Goal: Task Accomplishment & Management: Manage account settings

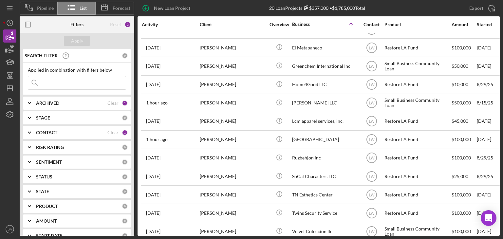
scroll to position [164, 0]
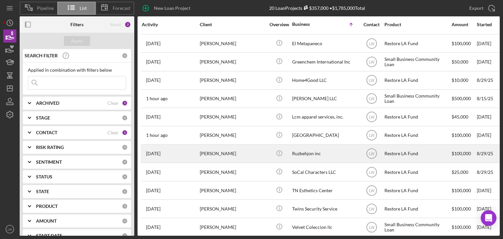
click at [313, 156] on div "Ruzbehjon inc" at bounding box center [325, 153] width 66 height 17
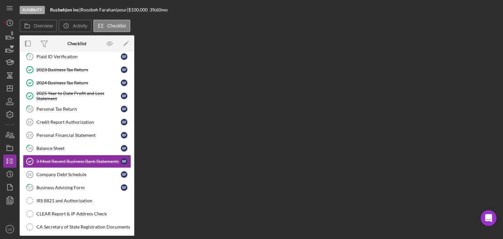
scroll to position [63, 0]
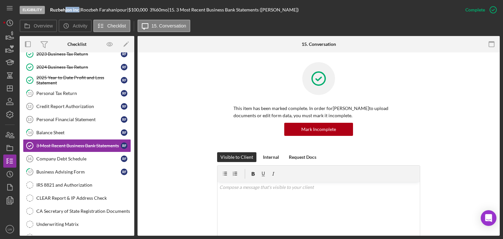
drag, startPoint x: 79, startPoint y: 10, endPoint x: 60, endPoint y: 9, distance: 19.7
click at [62, 9] on div "Ruzbehjon inc |" at bounding box center [65, 9] width 30 height 5
click at [78, 12] on b "Ruzbehjon inc" at bounding box center [64, 10] width 29 height 6
click at [79, 9] on b "Ruzbehjon inc" at bounding box center [64, 10] width 29 height 6
drag, startPoint x: 81, startPoint y: 9, endPoint x: 49, endPoint y: 8, distance: 31.8
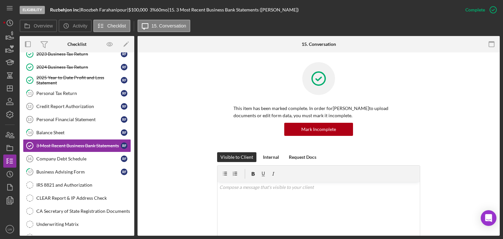
click at [49, 8] on div "Eligibility Ruzbehjon inc | Roozbeh Farahanipour | $100,000 $20,000 3 % 60 mo |…" at bounding box center [239, 10] width 439 height 20
copy div "Ruzbehjon inc"
click at [430, 136] on div "This item has been marked complete. In order for Roozbeh Farahanipour to upload…" at bounding box center [318, 107] width 343 height 90
click at [89, 159] on div "Company Debt Schedule" at bounding box center [78, 158] width 85 height 5
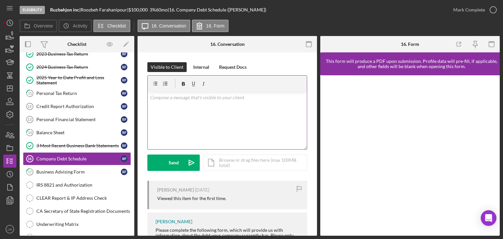
click at [202, 117] on div "v Color teal Color pink Remove color Add row above Add row below Add column bef…" at bounding box center [227, 120] width 159 height 57
click at [240, 105] on p "can you please upload debt schedule?" at bounding box center [228, 106] width 156 height 7
click at [195, 105] on p "can you please upload debt schedule." at bounding box center [228, 106] width 156 height 7
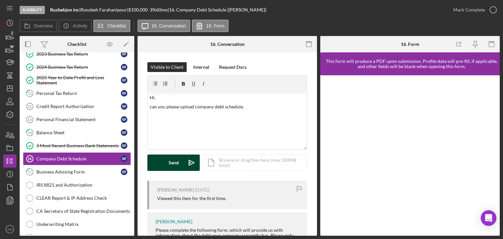
click at [176, 161] on div "Send" at bounding box center [174, 163] width 10 height 16
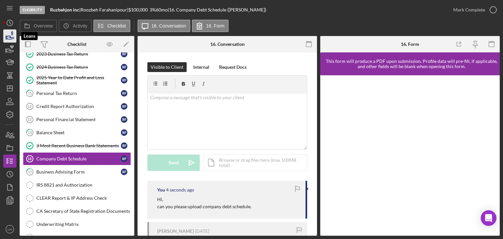
click at [6, 40] on icon "button" at bounding box center [10, 36] width 16 height 16
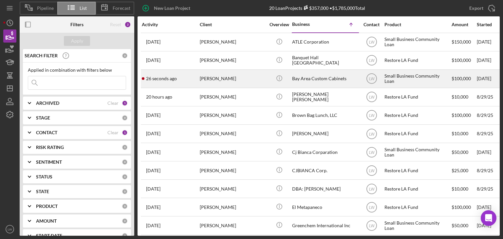
click at [209, 79] on div "[PERSON_NAME]" at bounding box center [233, 78] width 66 height 17
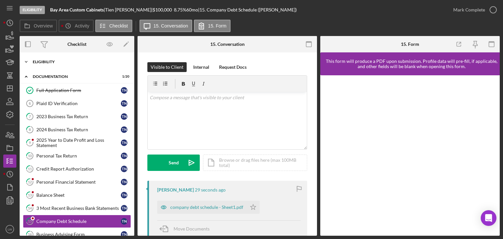
click at [66, 62] on div "Eligibility" at bounding box center [79, 62] width 93 height 4
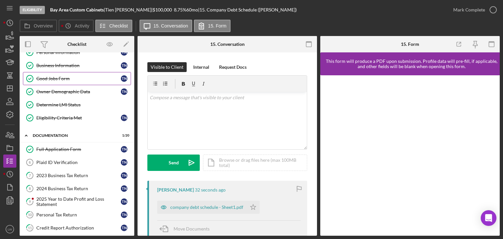
scroll to position [33, 0]
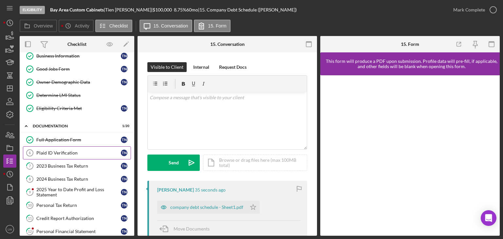
click at [73, 152] on div "Plaid ID Verification" at bounding box center [78, 152] width 85 height 5
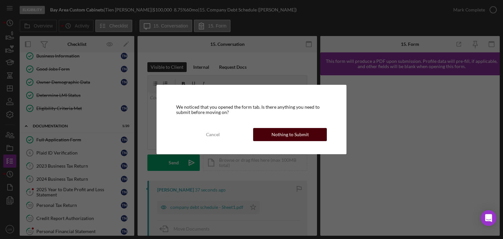
click at [310, 135] on button "Nothing to Submit" at bounding box center [290, 134] width 74 height 13
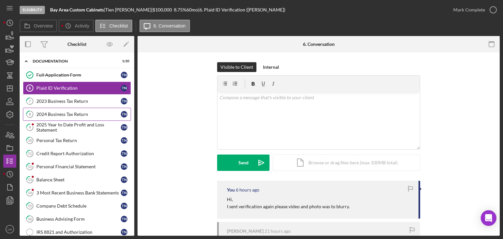
scroll to position [98, 0]
click at [66, 100] on div "2023 Business Tax Return" at bounding box center [78, 100] width 85 height 5
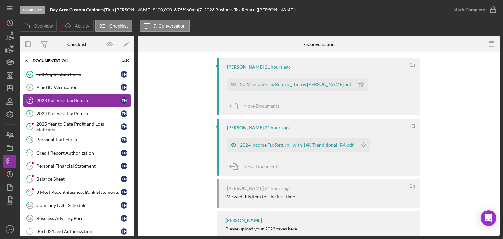
scroll to position [156, 0]
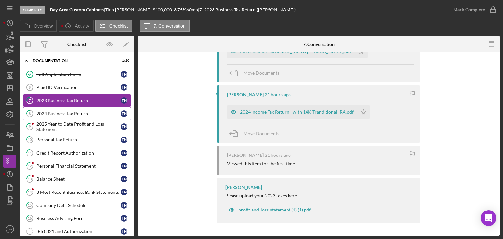
click at [52, 111] on div "2024 Business Tax Return" at bounding box center [78, 113] width 85 height 5
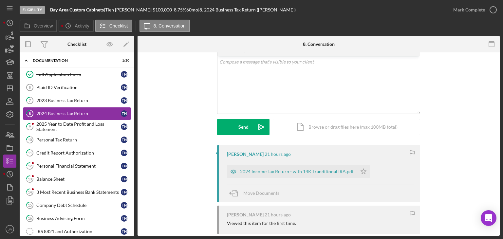
scroll to position [83, 0]
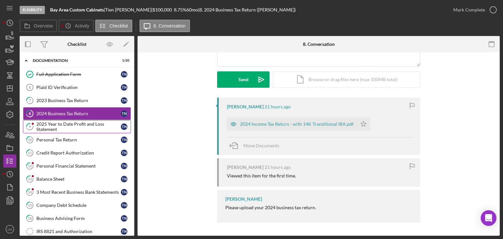
click at [81, 123] on div "2025 Year to Date Profit and Loss Statement" at bounding box center [78, 127] width 85 height 10
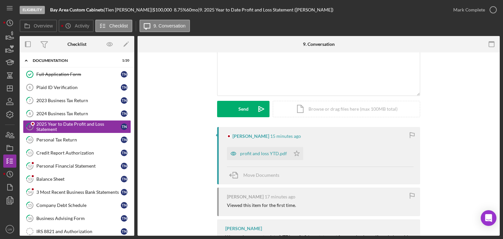
scroll to position [95, 0]
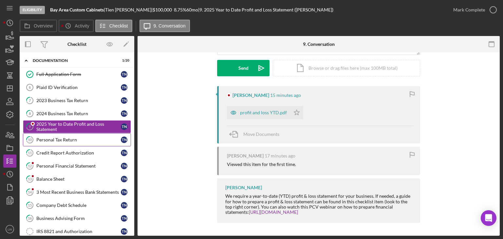
click at [47, 141] on div "Personal Tax Return" at bounding box center [78, 139] width 85 height 5
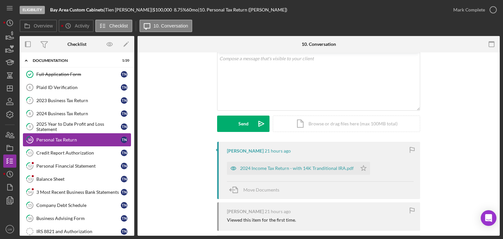
scroll to position [66, 0]
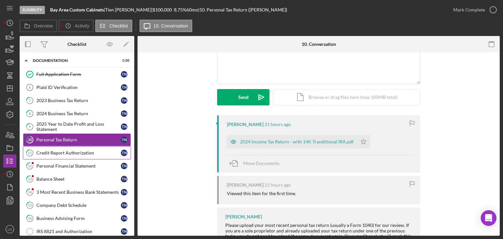
click at [54, 153] on div "Credit Report Authorization" at bounding box center [78, 152] width 85 height 5
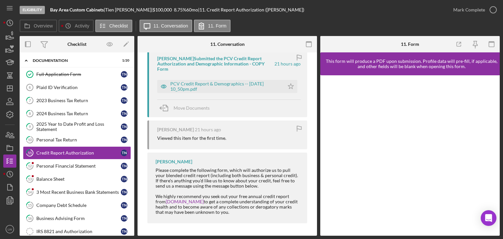
scroll to position [132, 0]
click at [207, 85] on div "PCV Credit Report & Demographics -- 2025-09-08 10_50pm.pdf" at bounding box center [225, 86] width 111 height 10
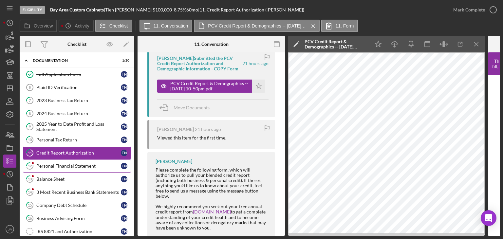
click at [75, 164] on div "Personal Financial Statement" at bounding box center [78, 165] width 85 height 5
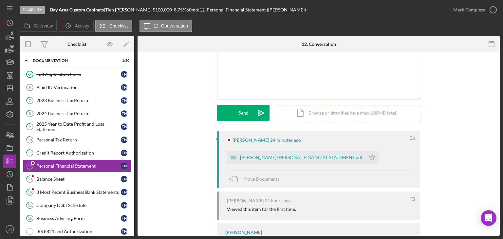
scroll to position [101, 0]
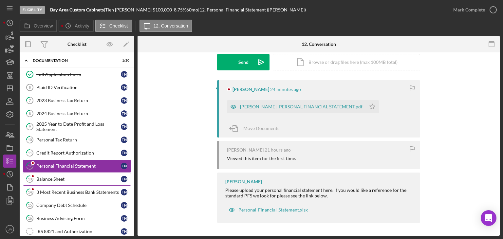
click at [63, 178] on div "Balance Sheet" at bounding box center [78, 179] width 85 height 5
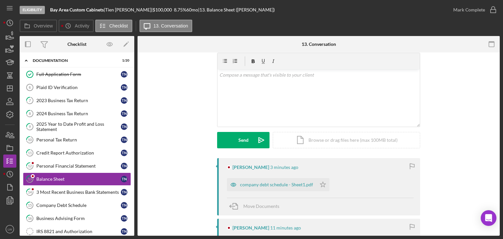
scroll to position [66, 0]
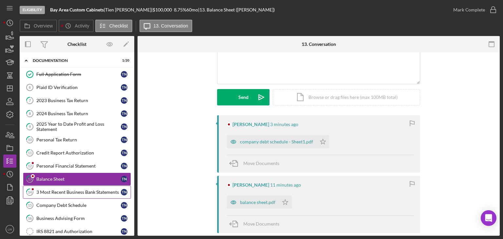
click at [45, 186] on link "14 3 Most Recent Business Bank Statements T N" at bounding box center [77, 192] width 108 height 13
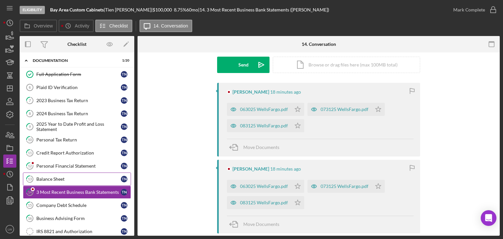
scroll to position [98, 0]
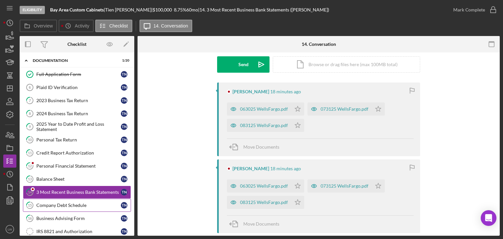
click at [81, 203] on div "Company Debt Schedule" at bounding box center [78, 205] width 85 height 5
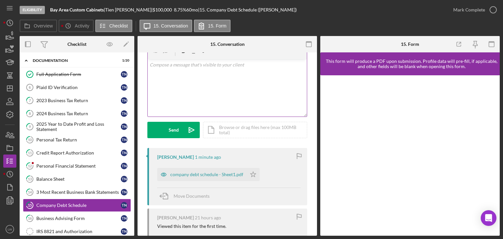
scroll to position [100, 0]
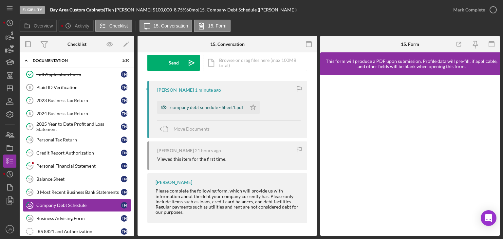
click at [217, 110] on div "company debt schedule - Sheet1.pdf" at bounding box center [201, 107] width 89 height 13
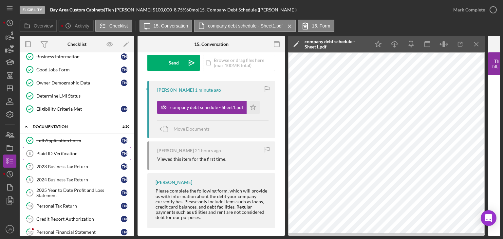
scroll to position [66, 0]
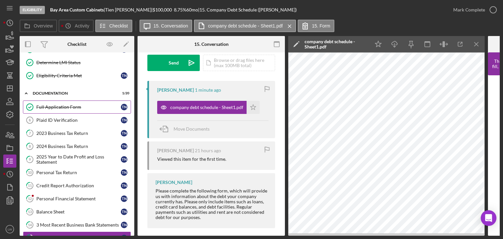
click at [67, 104] on div "Full Application Form" at bounding box center [78, 106] width 85 height 5
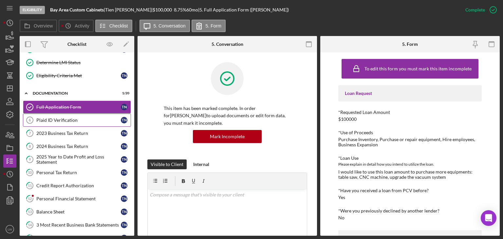
click at [66, 118] on div "Plaid ID Verification" at bounding box center [78, 120] width 85 height 5
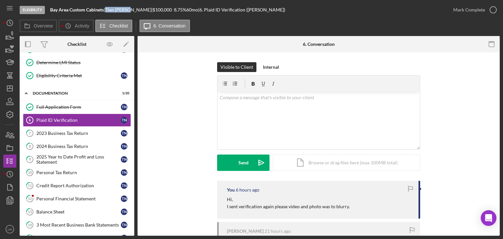
drag, startPoint x: 135, startPoint y: 10, endPoint x: 110, endPoint y: 9, distance: 24.9
click at [110, 9] on div "Tien Nguyen |" at bounding box center [128, 9] width 47 height 5
copy div "Tien Nguyen"
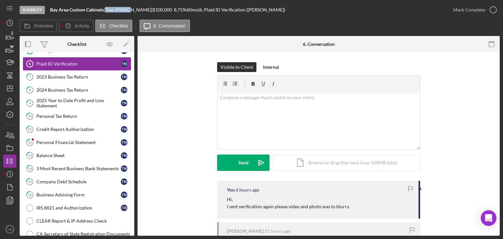
scroll to position [131, 0]
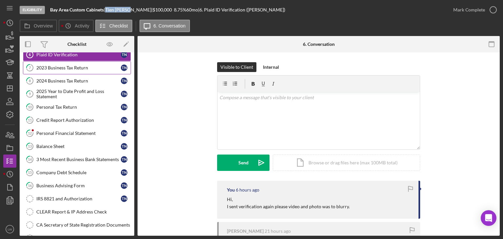
click at [48, 62] on link "7 2023 Business Tax Return T N" at bounding box center [77, 67] width 108 height 13
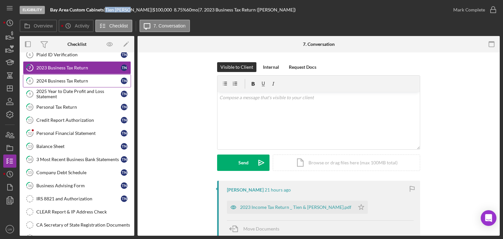
click at [62, 74] on link "8 2024 Business Tax Return T N" at bounding box center [77, 80] width 108 height 13
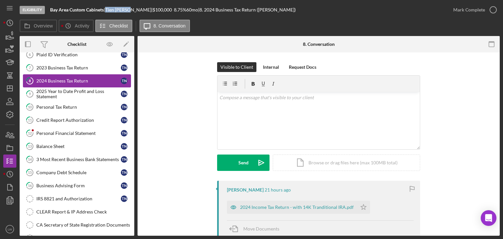
click at [66, 85] on link "8 2024 Business Tax Return T N" at bounding box center [77, 80] width 108 height 13
click at [66, 89] on div "2025 Year to Date Profit and Loss Statement" at bounding box center [78, 94] width 85 height 10
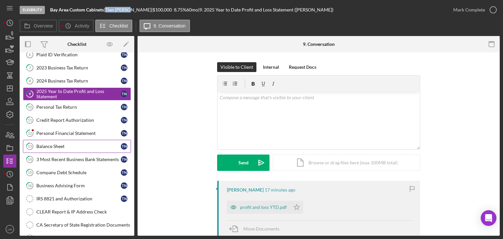
click at [76, 144] on div "Balance Sheet" at bounding box center [78, 146] width 85 height 5
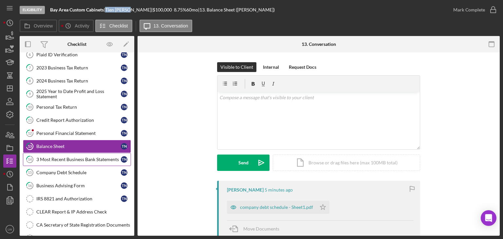
click at [76, 157] on div "3 Most Recent Business Bank Statements" at bounding box center [78, 159] width 85 height 5
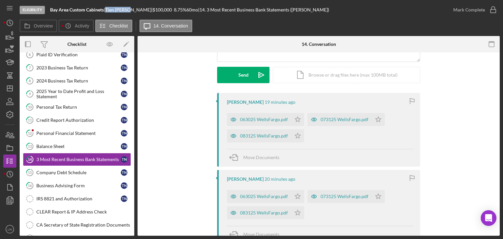
scroll to position [98, 0]
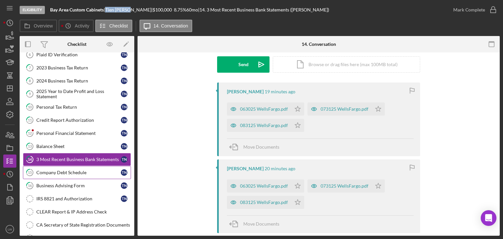
click at [75, 170] on div "Company Debt Schedule" at bounding box center [78, 172] width 85 height 5
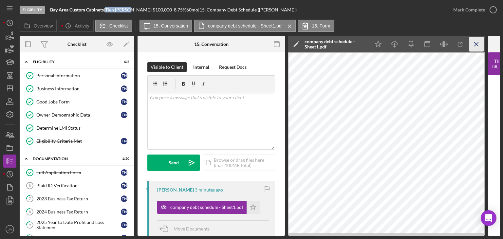
click at [472, 43] on icon "Icon/Menu Close" at bounding box center [476, 44] width 15 height 15
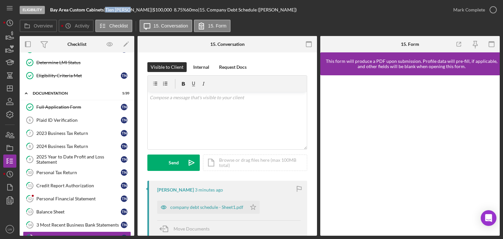
scroll to position [98, 0]
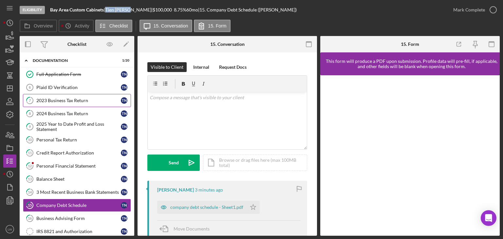
click at [55, 102] on link "7 2023 Business Tax Return T N" at bounding box center [77, 100] width 108 height 13
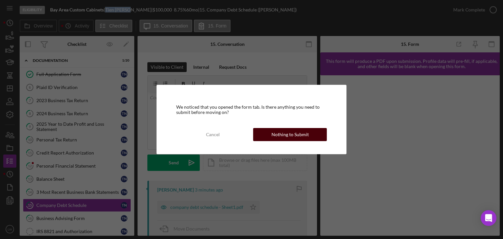
click at [295, 140] on div "Nothing to Submit" at bounding box center [290, 134] width 37 height 13
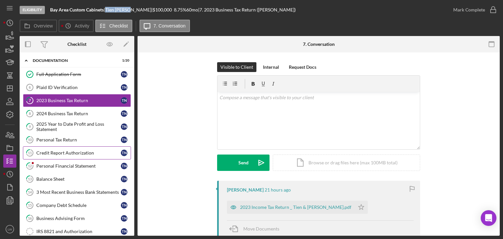
click at [67, 150] on div "Credit Report Authorization" at bounding box center [78, 152] width 85 height 5
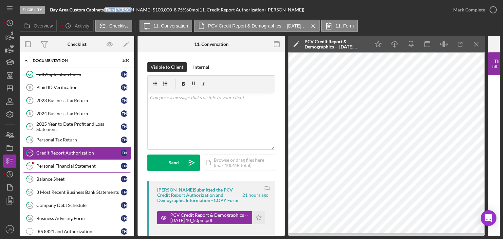
click at [68, 160] on link "12 Personal Financial Statement T N" at bounding box center [77, 166] width 108 height 13
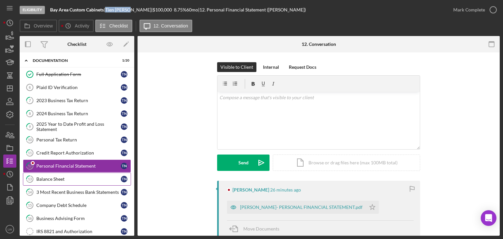
click at [70, 177] on div "Balance Sheet" at bounding box center [78, 179] width 85 height 5
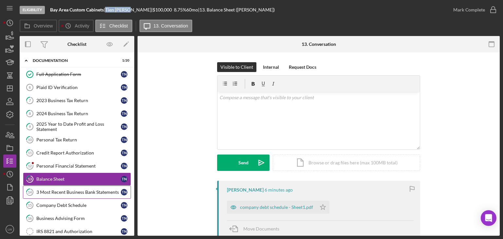
click at [77, 190] on div "3 Most Recent Business Bank Statements" at bounding box center [78, 192] width 85 height 5
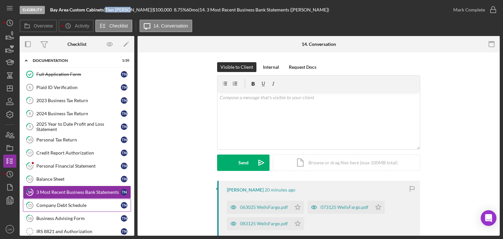
click at [78, 205] on div "Company Debt Schedule" at bounding box center [78, 205] width 85 height 5
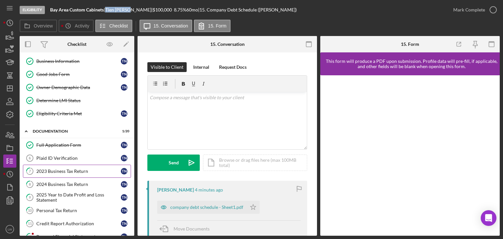
scroll to position [66, 0]
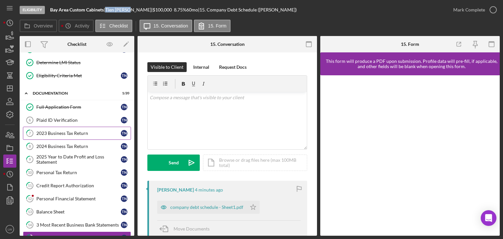
click at [76, 131] on div "2023 Business Tax Return" at bounding box center [78, 133] width 85 height 5
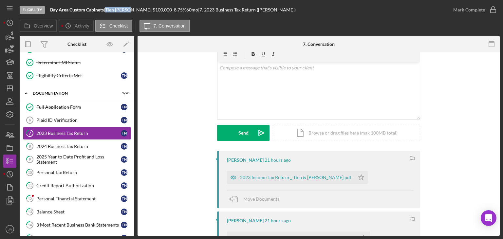
scroll to position [131, 0]
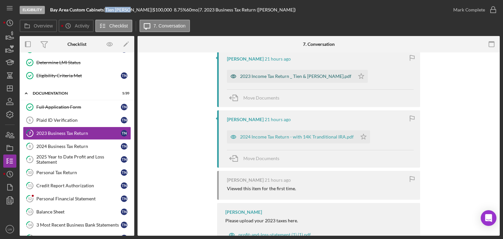
click at [292, 77] on div "2023 Income Tax Return _ Tien & Hien.pdf" at bounding box center [295, 76] width 111 height 5
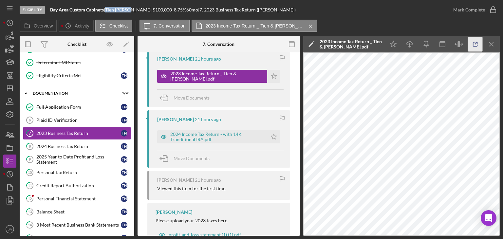
click at [479, 45] on icon "button" at bounding box center [475, 44] width 15 height 15
drag, startPoint x: 105, startPoint y: 10, endPoint x: 50, endPoint y: 9, distance: 54.7
click at [50, 9] on b "Bay Area Custom Cabinets" at bounding box center [77, 10] width 54 height 6
copy b "Bay Area Custom Cabinets"
click at [134, 10] on div "Tien Nguyen |" at bounding box center [128, 9] width 47 height 5
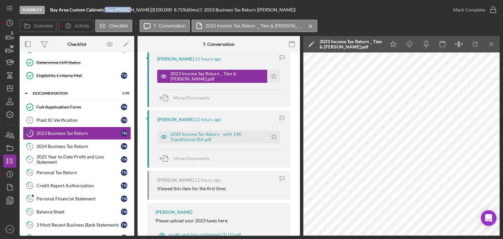
drag, startPoint x: 135, startPoint y: 10, endPoint x: 110, endPoint y: 9, distance: 24.9
click at [110, 9] on div "Tien Nguyen |" at bounding box center [128, 9] width 47 height 5
copy div "Tien Nguyen"
click at [68, 105] on div "Full Application Form" at bounding box center [78, 106] width 85 height 5
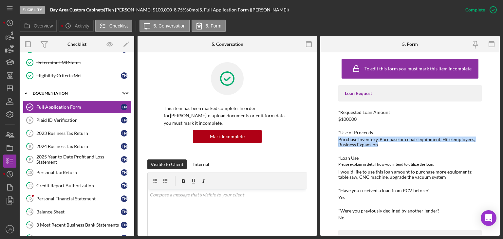
drag, startPoint x: 338, startPoint y: 138, endPoint x: 376, endPoint y: 146, distance: 39.3
click at [376, 146] on div "Purchase Inventory, Purchase or repair equipment, Hire employees, Business Expa…" at bounding box center [409, 142] width 143 height 10
copy div "Purchase Inventory, Purchase or repair equipment, Hire employees, Business Expa…"
click at [65, 61] on div "Determine LMI Status" at bounding box center [83, 62] width 94 height 5
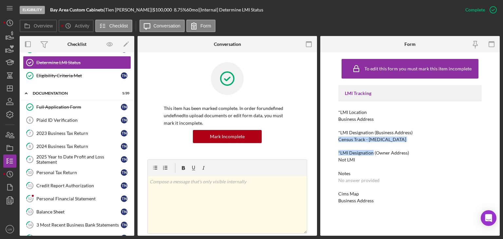
drag, startPoint x: 338, startPoint y: 140, endPoint x: 393, endPoint y: 142, distance: 55.4
click at [377, 146] on div "To edit this form you must mark this item incomplete LMI Tracking *LMI Location…" at bounding box center [410, 143] width 180 height 183
click at [393, 141] on div "*LMI Designation (Business Address) Census Track - Low Income" at bounding box center [409, 136] width 143 height 12
drag, startPoint x: 394, startPoint y: 141, endPoint x: 339, endPoint y: 139, distance: 55.4
click at [339, 139] on div "*LMI Designation (Business Address) Census Track - Low Income" at bounding box center [409, 136] width 143 height 12
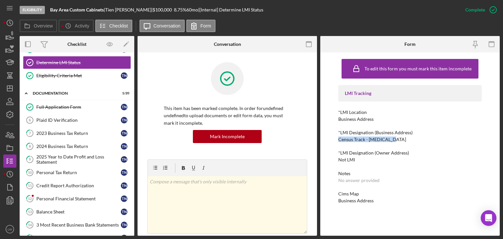
copy div "Census Track - Low Income"
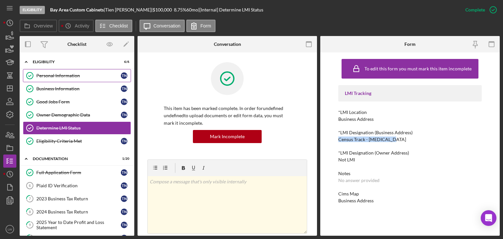
click at [67, 75] on div "Personal Information" at bounding box center [78, 75] width 85 height 5
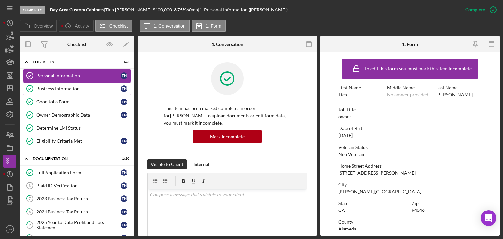
click at [73, 88] on div "Business Information" at bounding box center [78, 88] width 85 height 5
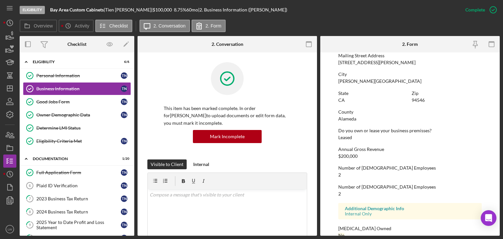
scroll to position [386, 0]
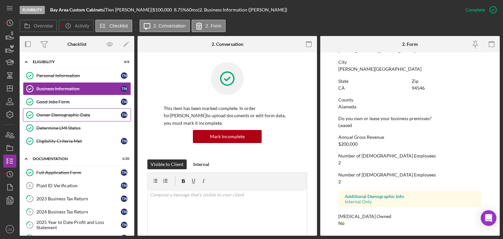
click at [74, 113] on div "Owner Demographic Data" at bounding box center [78, 114] width 85 height 5
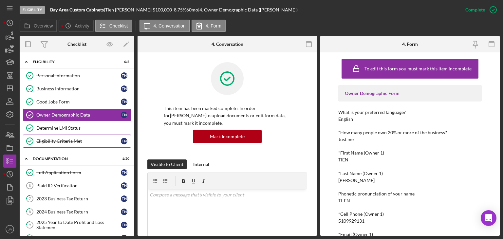
click at [90, 140] on div "Eligibility Criteria Met" at bounding box center [78, 141] width 85 height 5
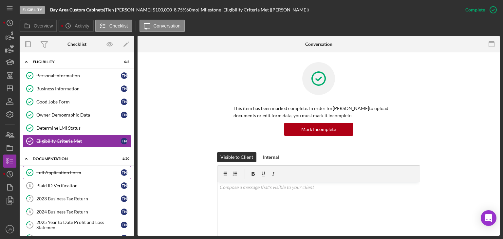
click at [85, 170] on div "Full Application Form" at bounding box center [78, 172] width 85 height 5
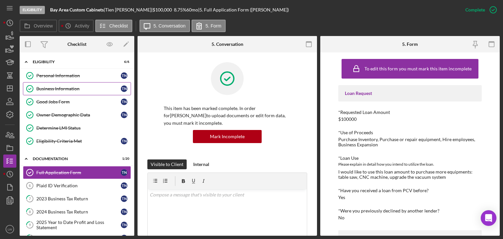
click at [64, 89] on div "Business Information" at bounding box center [78, 88] width 85 height 5
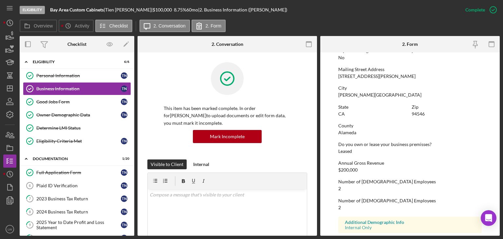
scroll to position [386, 0]
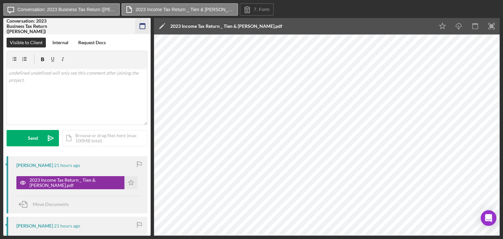
click at [147, 29] on icon "button" at bounding box center [142, 26] width 15 height 15
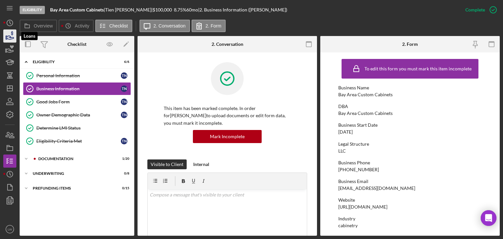
click at [12, 40] on icon "button" at bounding box center [10, 36] width 16 height 16
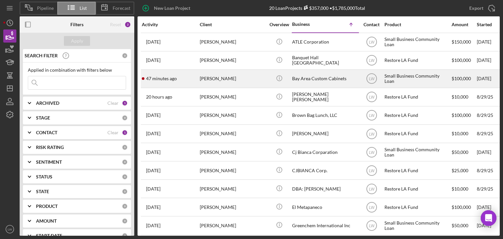
click at [231, 77] on div "[PERSON_NAME]" at bounding box center [233, 78] width 66 height 17
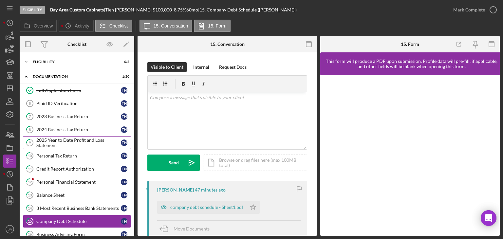
scroll to position [143, 0]
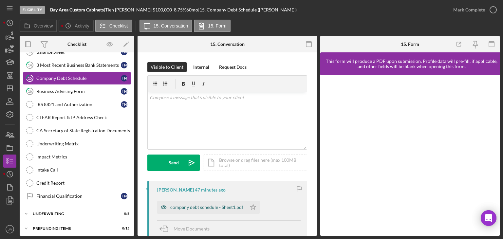
click at [184, 205] on div "company debt schedule - Sheet1.pdf" at bounding box center [206, 207] width 73 height 5
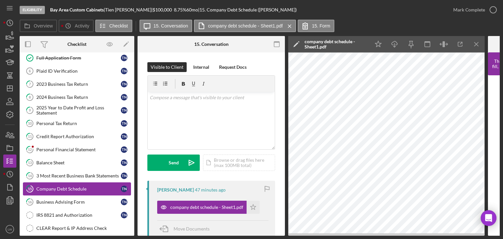
scroll to position [0, 0]
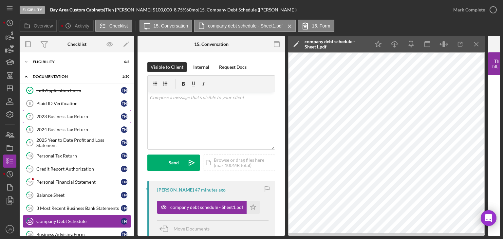
click at [67, 121] on link "7 2023 Business Tax Return T N" at bounding box center [77, 116] width 108 height 13
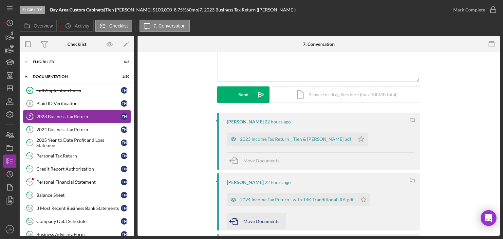
scroll to position [58, 0]
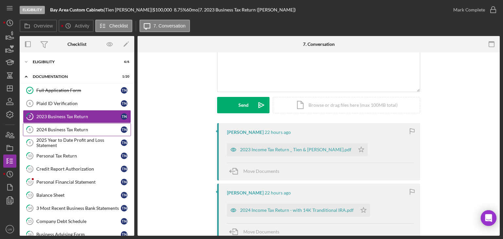
click at [80, 129] on div "2024 Business Tax Return" at bounding box center [78, 129] width 85 height 5
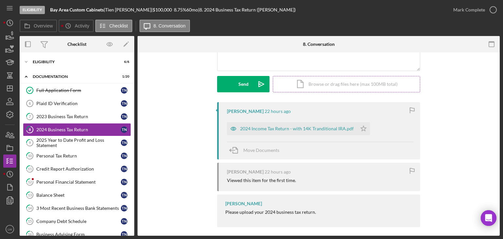
scroll to position [83, 0]
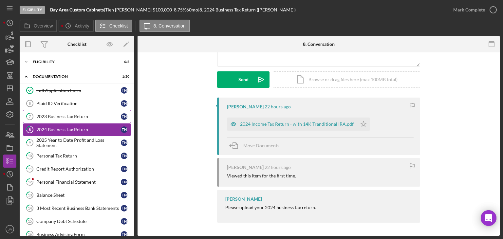
click at [83, 115] on div "2023 Business Tax Return" at bounding box center [78, 116] width 85 height 5
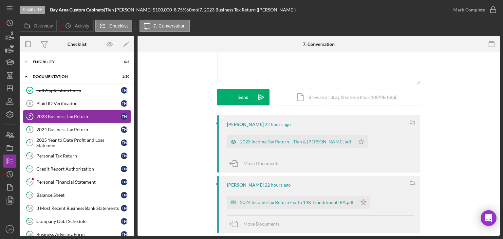
scroll to position [98, 0]
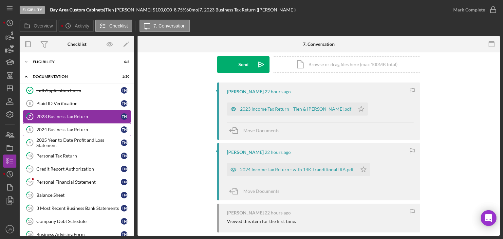
click at [74, 130] on div "2024 Business Tax Return" at bounding box center [78, 129] width 85 height 5
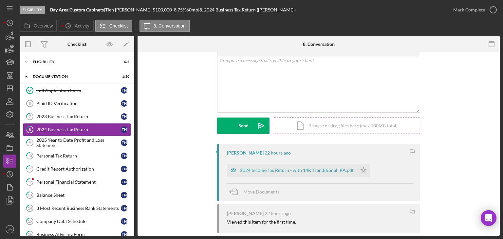
scroll to position [66, 0]
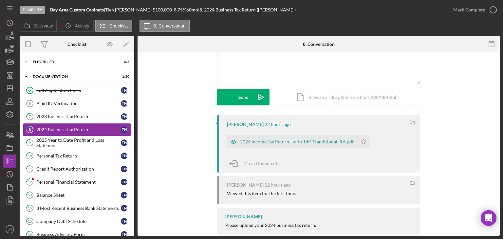
click at [283, 140] on div "2024 Income Tax Return - with 14K Tranditional IRA.pdf" at bounding box center [297, 141] width 114 height 5
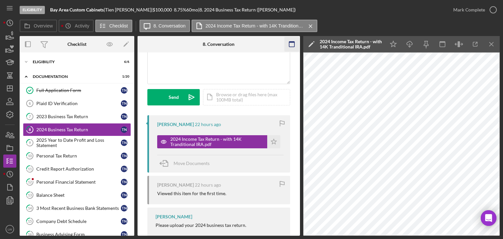
click at [495, 45] on icon "Icon/Menu Close" at bounding box center [491, 44] width 15 height 15
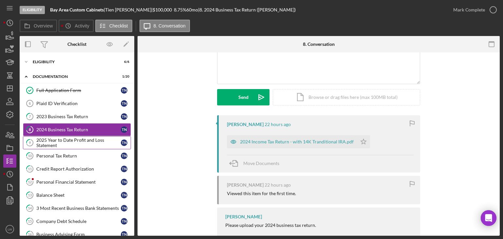
click at [66, 138] on div "2025 Year to Date Profit and Loss Statement" at bounding box center [78, 143] width 85 height 10
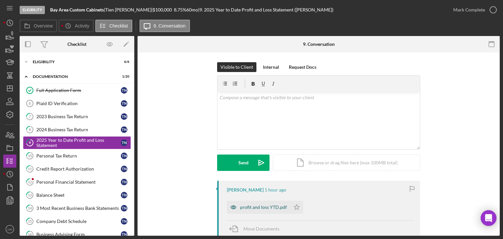
click at [273, 204] on div "profit and loss YTD.pdf" at bounding box center [258, 207] width 63 height 13
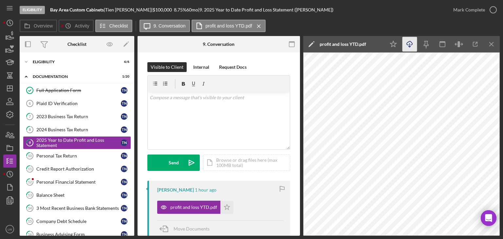
click at [410, 44] on icon "Icon/Download" at bounding box center [410, 44] width 15 height 15
drag, startPoint x: 106, startPoint y: 10, endPoint x: 49, endPoint y: 9, distance: 57.3
click at [49, 9] on div "Eligibility Bay Area Custom Cabinets | Tien Nguyen | $100,000 $20,000 8.75 % 60…" at bounding box center [233, 10] width 427 height 20
click at [8, 38] on icon "button" at bounding box center [10, 36] width 16 height 16
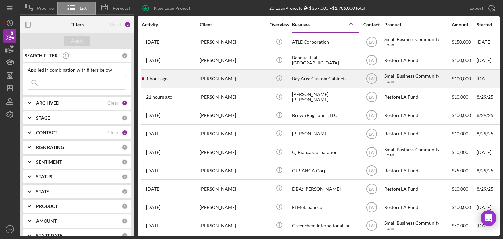
click at [215, 83] on div "[PERSON_NAME]" at bounding box center [233, 78] width 66 height 17
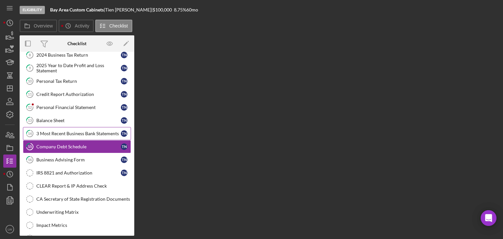
scroll to position [76, 0]
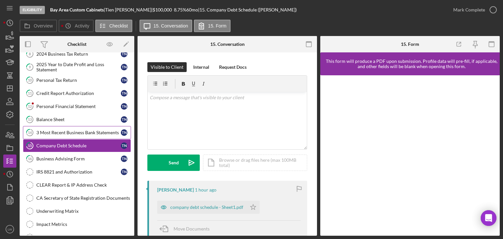
click at [69, 131] on div "3 Most Recent Business Bank Statements" at bounding box center [78, 132] width 85 height 5
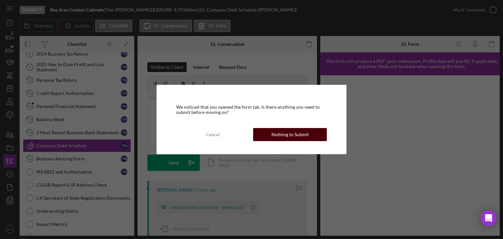
click at [293, 138] on div "Nothing to Submit" at bounding box center [290, 134] width 37 height 13
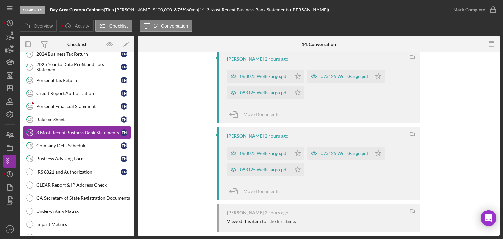
scroll to position [98, 0]
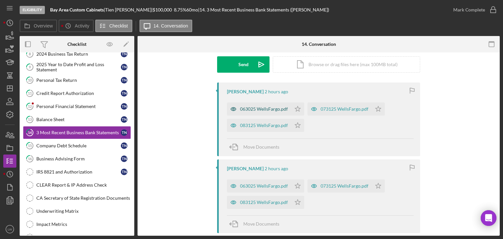
click at [253, 109] on div "063025 WellsFargo.pdf" at bounding box center [264, 108] width 48 height 5
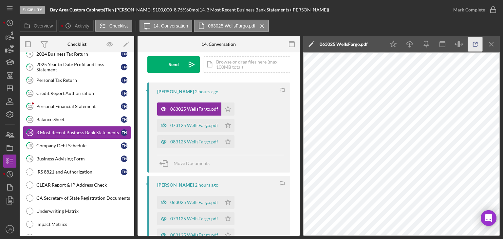
click at [477, 42] on polyline "button" at bounding box center [477, 43] width 2 height 2
drag, startPoint x: 135, startPoint y: 11, endPoint x: 110, endPoint y: 10, distance: 24.9
click at [110, 10] on div "Tien Nguyen |" at bounding box center [128, 9] width 47 height 5
copy div "Tien Nguyen"
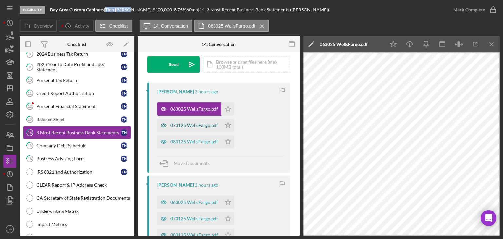
click at [203, 126] on div "073125 WellsFargo.pdf" at bounding box center [194, 125] width 48 height 5
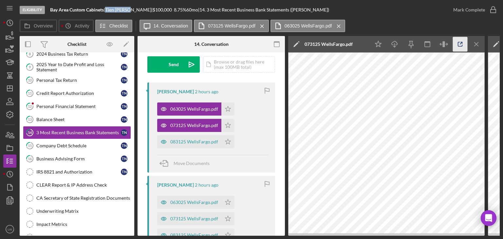
click at [462, 44] on icon "button" at bounding box center [460, 44] width 15 height 15
click at [190, 136] on div "083125 WellsFargo.pdf" at bounding box center [189, 141] width 64 height 13
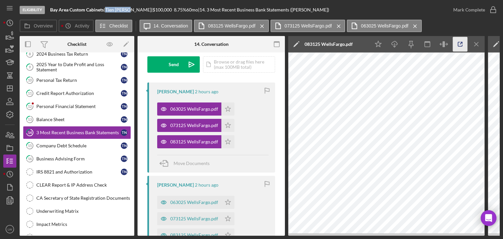
click at [463, 42] on icon "button" at bounding box center [460, 44] width 15 height 15
click at [228, 108] on polygon "button" at bounding box center [228, 108] width 6 height 5
click at [228, 125] on icon "Icon/Star" at bounding box center [227, 125] width 13 height 13
click at [227, 144] on icon "Icon/Star" at bounding box center [227, 141] width 13 height 13
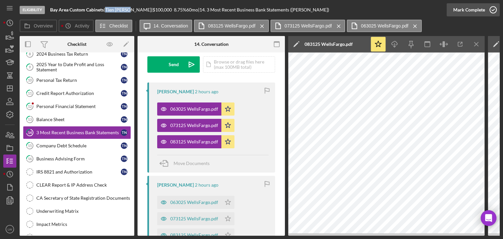
click at [472, 11] on div "Mark Complete" at bounding box center [469, 9] width 32 height 13
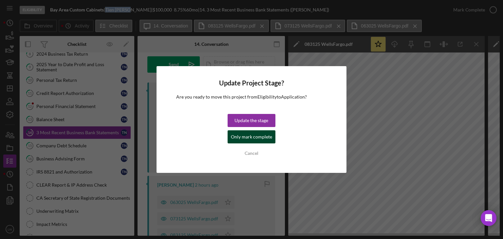
click at [260, 138] on div "Only mark complete" at bounding box center [251, 136] width 41 height 13
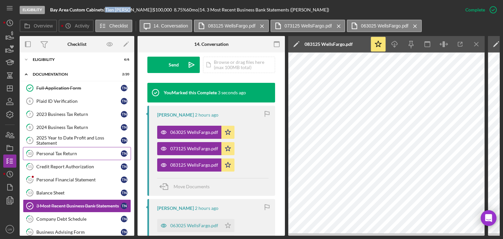
scroll to position [0, 0]
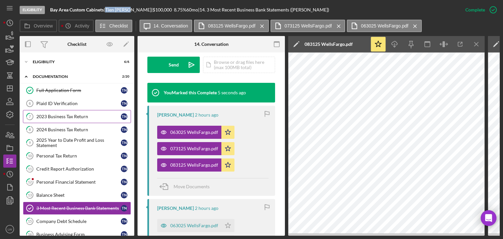
click at [62, 115] on div "2023 Business Tax Return" at bounding box center [78, 116] width 85 height 5
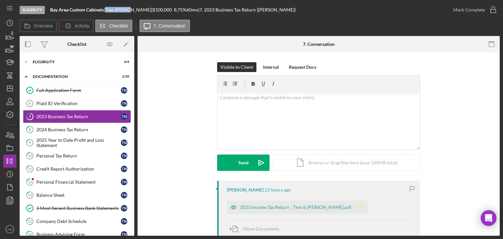
click at [355, 207] on icon "Icon/Star" at bounding box center [361, 207] width 13 height 13
click at [480, 11] on div "Mark Complete" at bounding box center [469, 9] width 32 height 13
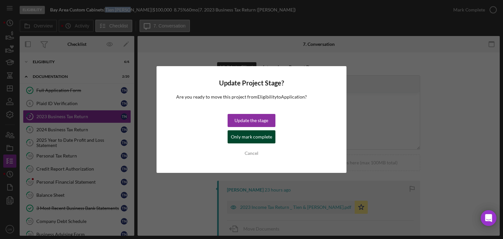
click at [271, 138] on button "Only mark complete" at bounding box center [252, 136] width 48 height 13
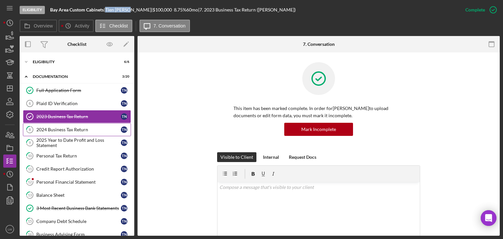
click at [75, 131] on div "2024 Business Tax Return" at bounding box center [78, 129] width 85 height 5
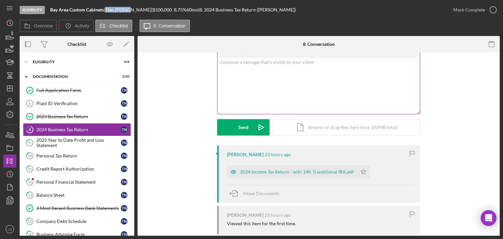
scroll to position [83, 0]
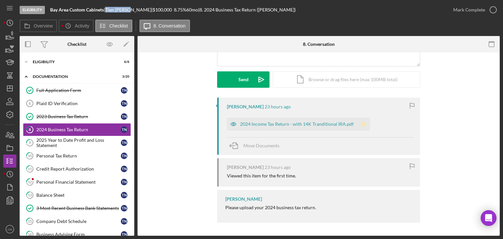
click at [364, 123] on icon "Icon/Star" at bounding box center [363, 124] width 13 height 13
click at [486, 11] on icon "button" at bounding box center [493, 10] width 16 height 16
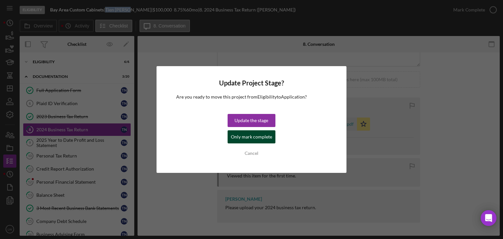
click at [261, 135] on div "Only mark complete" at bounding box center [251, 136] width 41 height 13
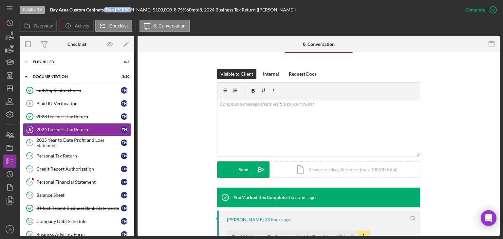
scroll to position [173, 0]
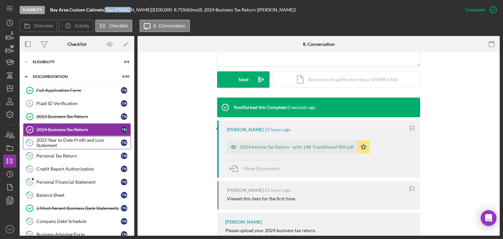
click at [81, 141] on div "2025 Year to Date Profit and Loss Statement" at bounding box center [78, 143] width 85 height 10
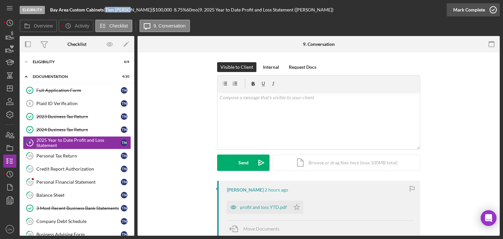
click at [491, 7] on icon "button" at bounding box center [493, 10] width 16 height 16
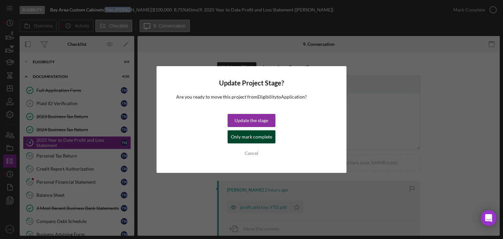
click at [244, 137] on div "Only mark complete" at bounding box center [251, 136] width 41 height 13
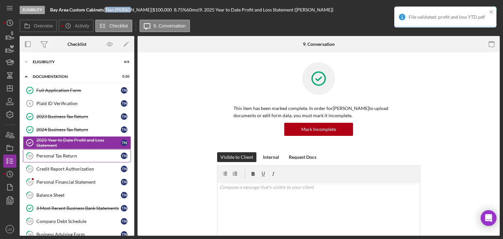
click at [61, 153] on div "Personal Tax Return" at bounding box center [78, 155] width 85 height 5
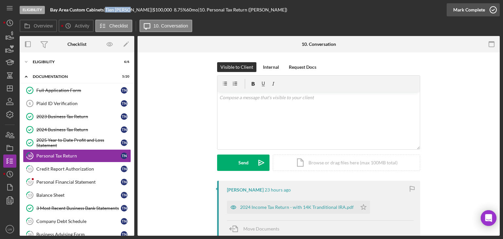
click at [474, 9] on div "Mark Complete" at bounding box center [469, 9] width 32 height 13
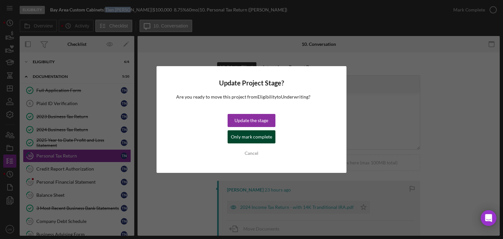
click at [244, 135] on div "Only mark complete" at bounding box center [251, 136] width 41 height 13
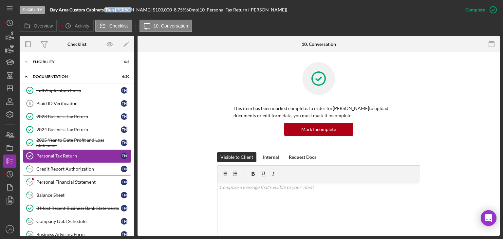
click at [71, 169] on div "Credit Report Authorization" at bounding box center [78, 168] width 85 height 5
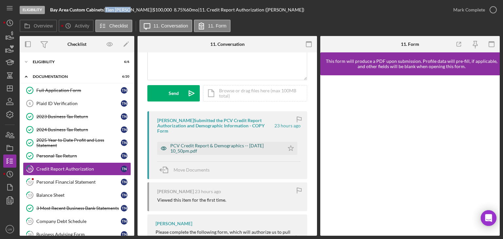
scroll to position [66, 0]
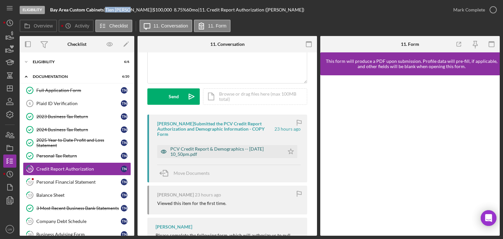
click at [226, 146] on div "PCV Credit Report & Demographics -- 2025-09-08 10_50pm.pdf" at bounding box center [220, 151] width 127 height 13
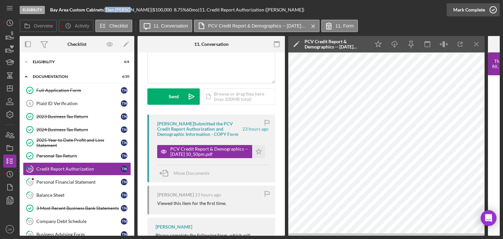
click at [483, 10] on div "Mark Complete" at bounding box center [469, 9] width 32 height 13
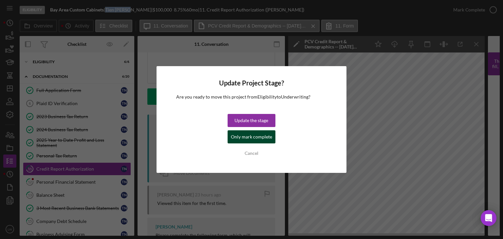
click at [250, 135] on div "Only mark complete" at bounding box center [251, 136] width 41 height 13
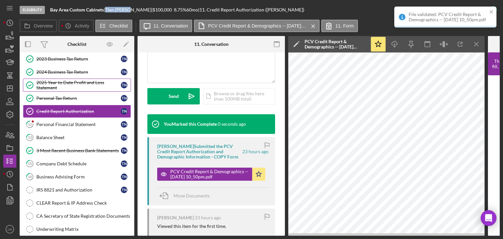
scroll to position [66, 0]
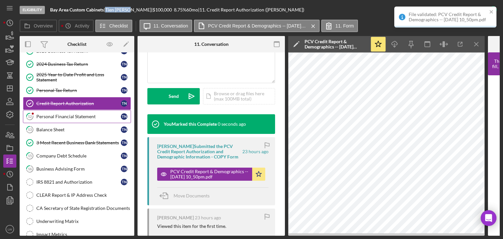
click at [68, 116] on div "Personal Financial Statement" at bounding box center [78, 116] width 85 height 5
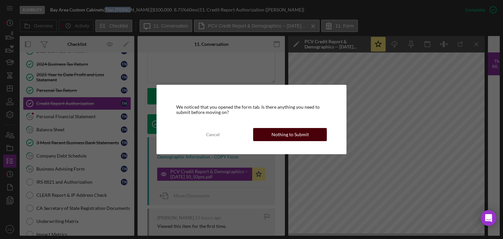
click at [282, 133] on div "Nothing to Submit" at bounding box center [290, 134] width 37 height 13
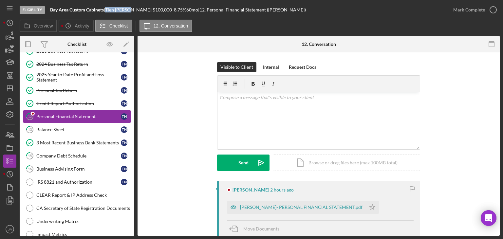
scroll to position [66, 0]
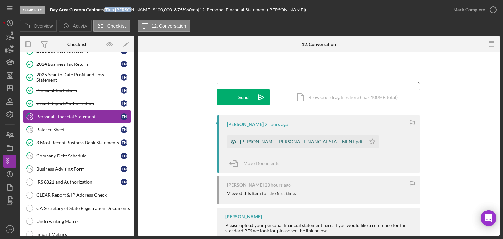
click at [297, 142] on div "[PERSON_NAME]- PERSONAL FINANCIAL STATEMENT.pdf" at bounding box center [301, 141] width 123 height 5
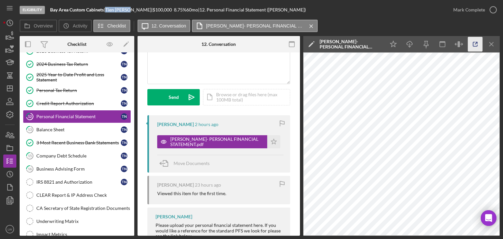
click at [472, 44] on icon "button" at bounding box center [475, 44] width 15 height 15
click at [78, 128] on div "Balance Sheet" at bounding box center [78, 129] width 85 height 5
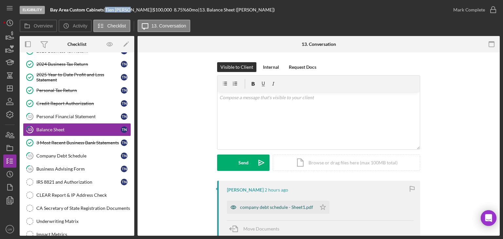
click at [268, 205] on div "company debt schedule - Sheet1.pdf" at bounding box center [276, 207] width 73 height 5
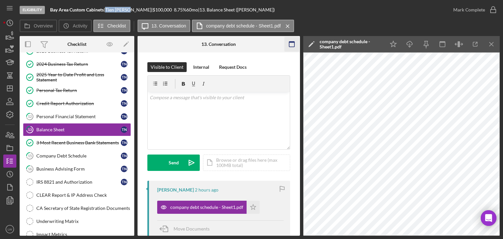
click at [496, 41] on icon "Icon/Menu Close" at bounding box center [491, 44] width 15 height 15
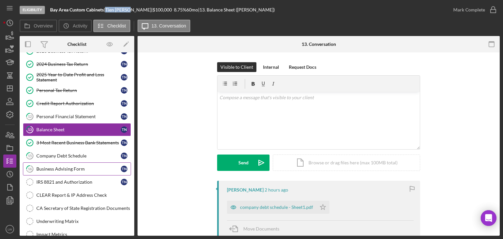
scroll to position [98, 0]
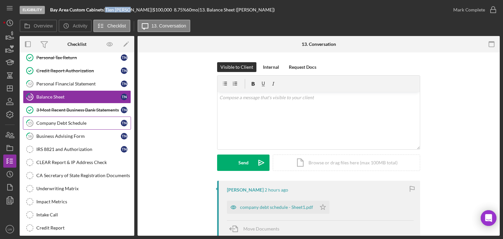
click at [72, 122] on div "Company Debt Schedule" at bounding box center [78, 123] width 85 height 5
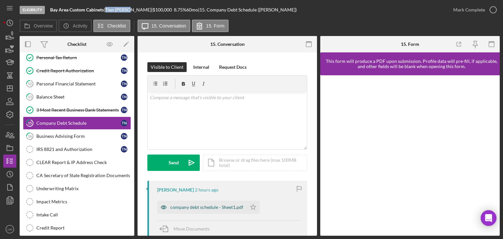
click at [223, 206] on div "company debt schedule - Sheet1.pdf" at bounding box center [206, 207] width 73 height 5
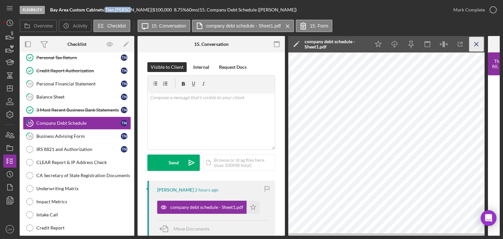
click at [481, 45] on icon "Icon/Menu Close" at bounding box center [476, 44] width 15 height 15
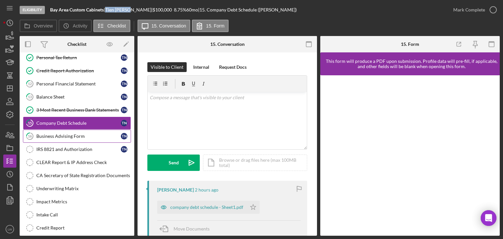
click at [68, 135] on div "Business Advising Form" at bounding box center [78, 136] width 85 height 5
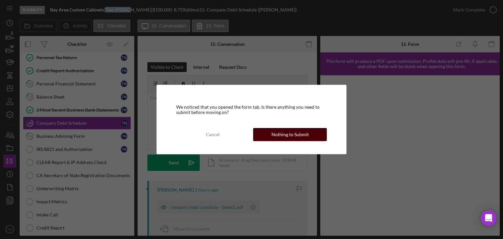
click at [302, 133] on div "Nothing to Submit" at bounding box center [290, 134] width 37 height 13
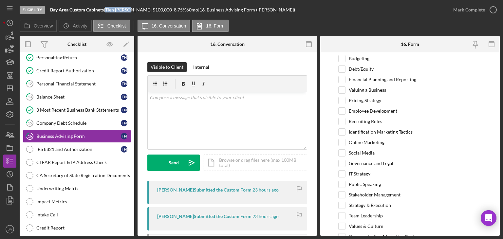
scroll to position [215, 0]
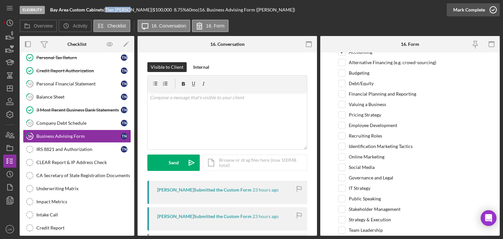
click at [493, 9] on icon "button" at bounding box center [493, 10] width 16 height 16
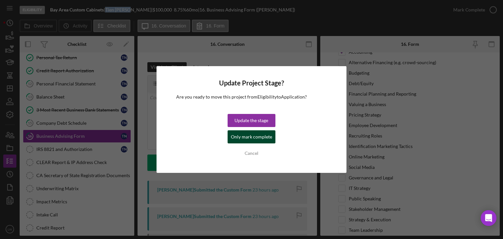
click at [261, 139] on div "Only mark complete" at bounding box center [251, 136] width 41 height 13
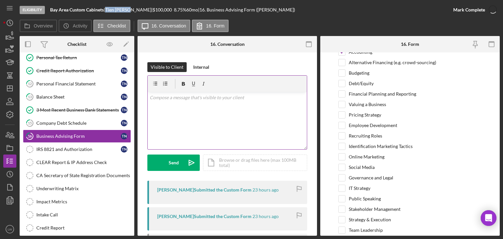
scroll to position [241, 0]
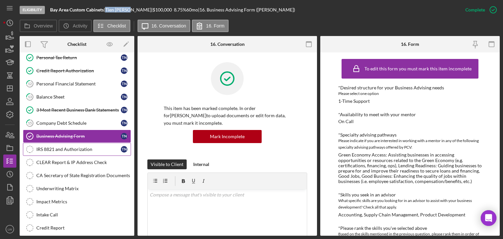
click at [84, 147] on div "IRS 8821 and Authorization" at bounding box center [78, 149] width 85 height 5
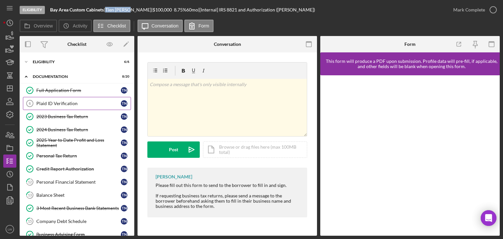
click at [89, 106] on link "Plaid ID Verification 6 Plaid ID Verification T N" at bounding box center [77, 103] width 108 height 13
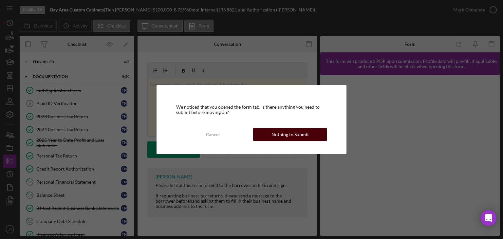
click at [292, 128] on div "We noticed that you opened the form tab. Is there anything you need to submit b…" at bounding box center [252, 119] width 190 height 69
click at [292, 132] on div "Nothing to Submit" at bounding box center [290, 134] width 37 height 13
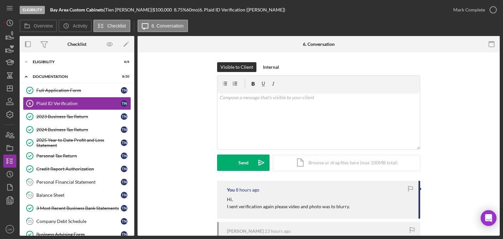
drag, startPoint x: 138, startPoint y: 11, endPoint x: 131, endPoint y: 11, distance: 7.5
click at [128, 10] on div "Tien Nguyen |" at bounding box center [128, 9] width 47 height 5
click at [133, 11] on div "Tien Nguyen |" at bounding box center [128, 9] width 47 height 5
drag, startPoint x: 134, startPoint y: 10, endPoint x: 122, endPoint y: 11, distance: 12.5
click at [114, 10] on div "Tien Nguyen |" at bounding box center [128, 9] width 47 height 5
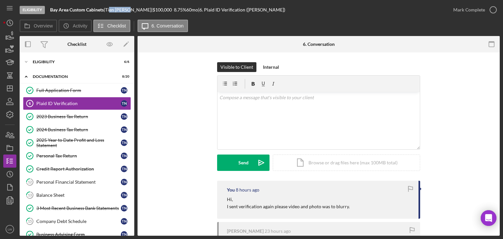
drag, startPoint x: 122, startPoint y: 11, endPoint x: 115, endPoint y: 9, distance: 7.3
click at [114, 9] on div "Tien Nguyen |" at bounding box center [128, 9] width 47 height 5
click at [137, 12] on div "Tien Nguyen |" at bounding box center [128, 9] width 47 height 5
drag, startPoint x: 135, startPoint y: 11, endPoint x: 111, endPoint y: 9, distance: 24.6
click at [111, 9] on div "Tien Nguyen |" at bounding box center [128, 9] width 47 height 5
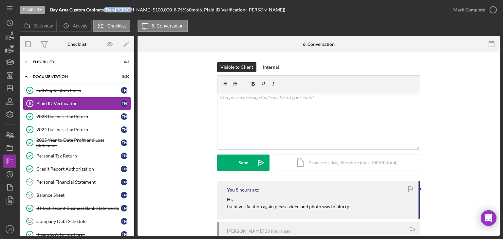
copy div "Tien Nguyen"
click at [7, 34] on icon "button" at bounding box center [10, 36] width 16 height 16
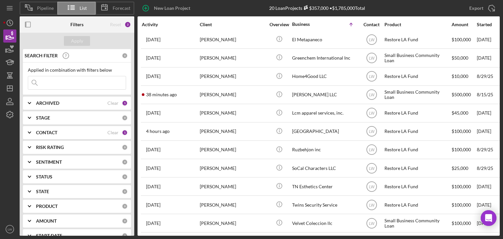
scroll to position [173, 0]
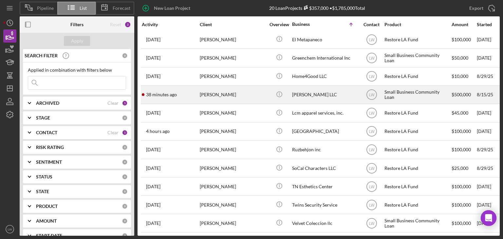
click at [250, 87] on div "MIAOHUAN ZHAO" at bounding box center [233, 94] width 66 height 17
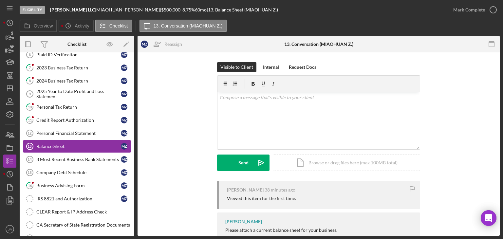
scroll to position [64, 0]
click at [69, 67] on div "2023 Business Tax Return" at bounding box center [78, 67] width 85 height 5
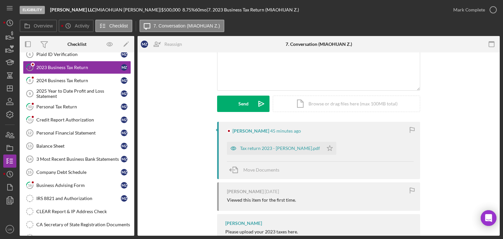
scroll to position [95, 0]
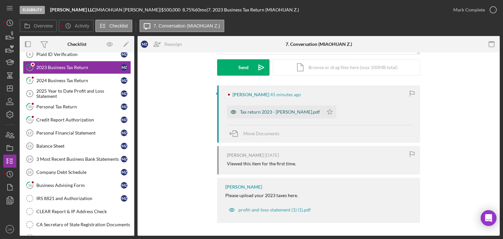
click at [267, 111] on div "Tax return 2023 - Kwong Tai.pdf" at bounding box center [280, 111] width 80 height 5
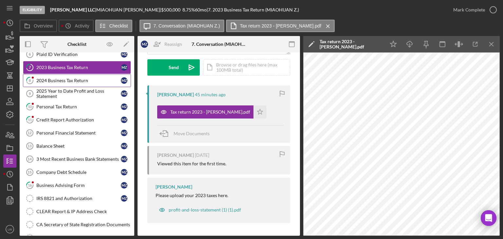
click at [51, 76] on link "8 2024 Business Tax Return M Z" at bounding box center [77, 80] width 108 height 13
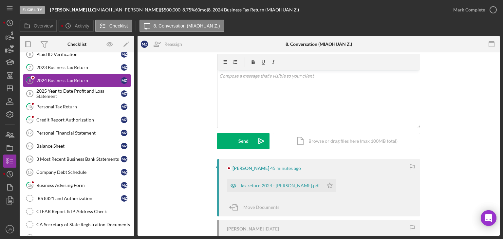
scroll to position [66, 0]
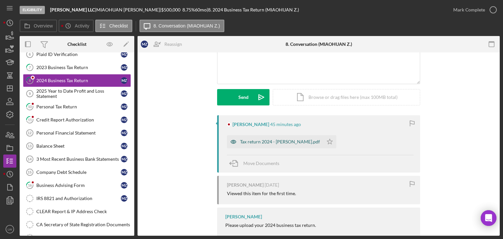
click at [273, 138] on div "Tax return 2024 - Kwong Tai.pdf" at bounding box center [275, 141] width 96 height 13
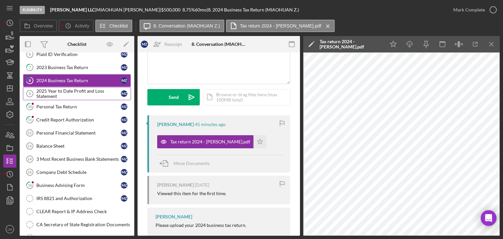
click at [74, 92] on div "2025 Year to Date Profit and Loss Statement" at bounding box center [78, 93] width 85 height 10
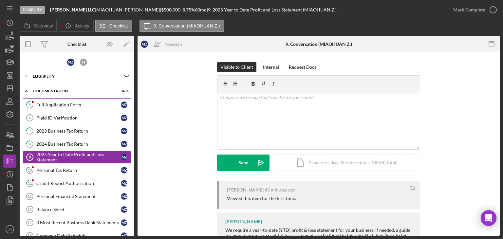
click at [81, 104] on div "Full Application Form" at bounding box center [78, 104] width 85 height 5
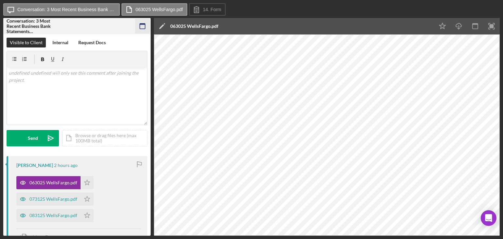
click at [147, 27] on icon "button" at bounding box center [142, 26] width 15 height 15
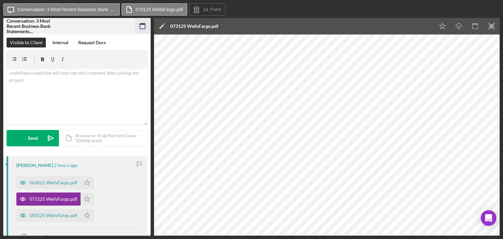
click at [142, 27] on icon "button" at bounding box center [142, 26] width 15 height 15
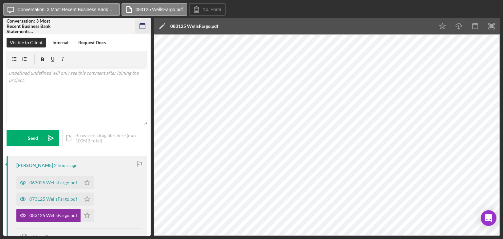
click at [144, 28] on icon "button" at bounding box center [142, 26] width 15 height 15
